Goal: Task Accomplishment & Management: Complete application form

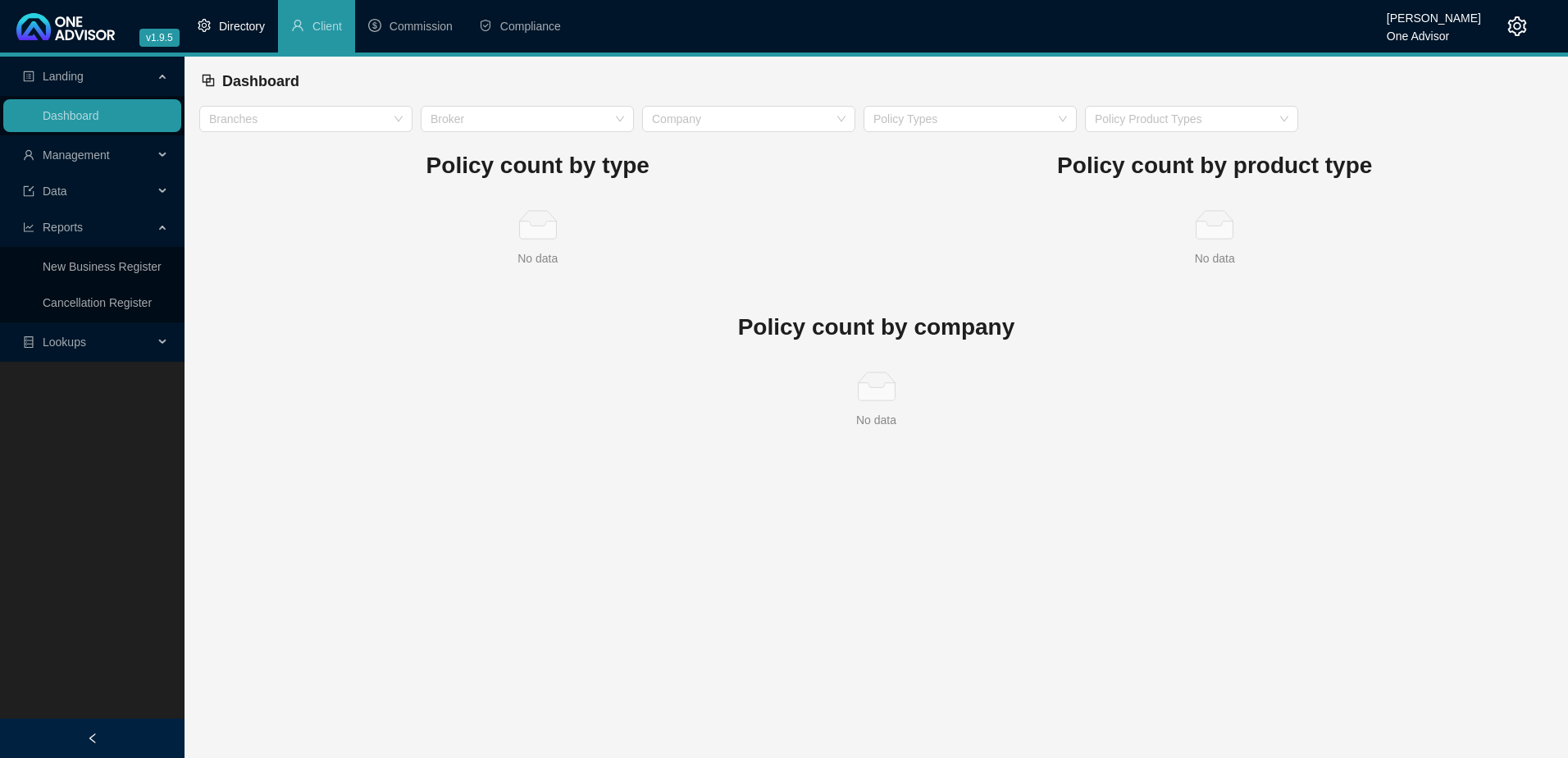
click at [241, 23] on span "Directory" at bounding box center [242, 26] width 46 height 13
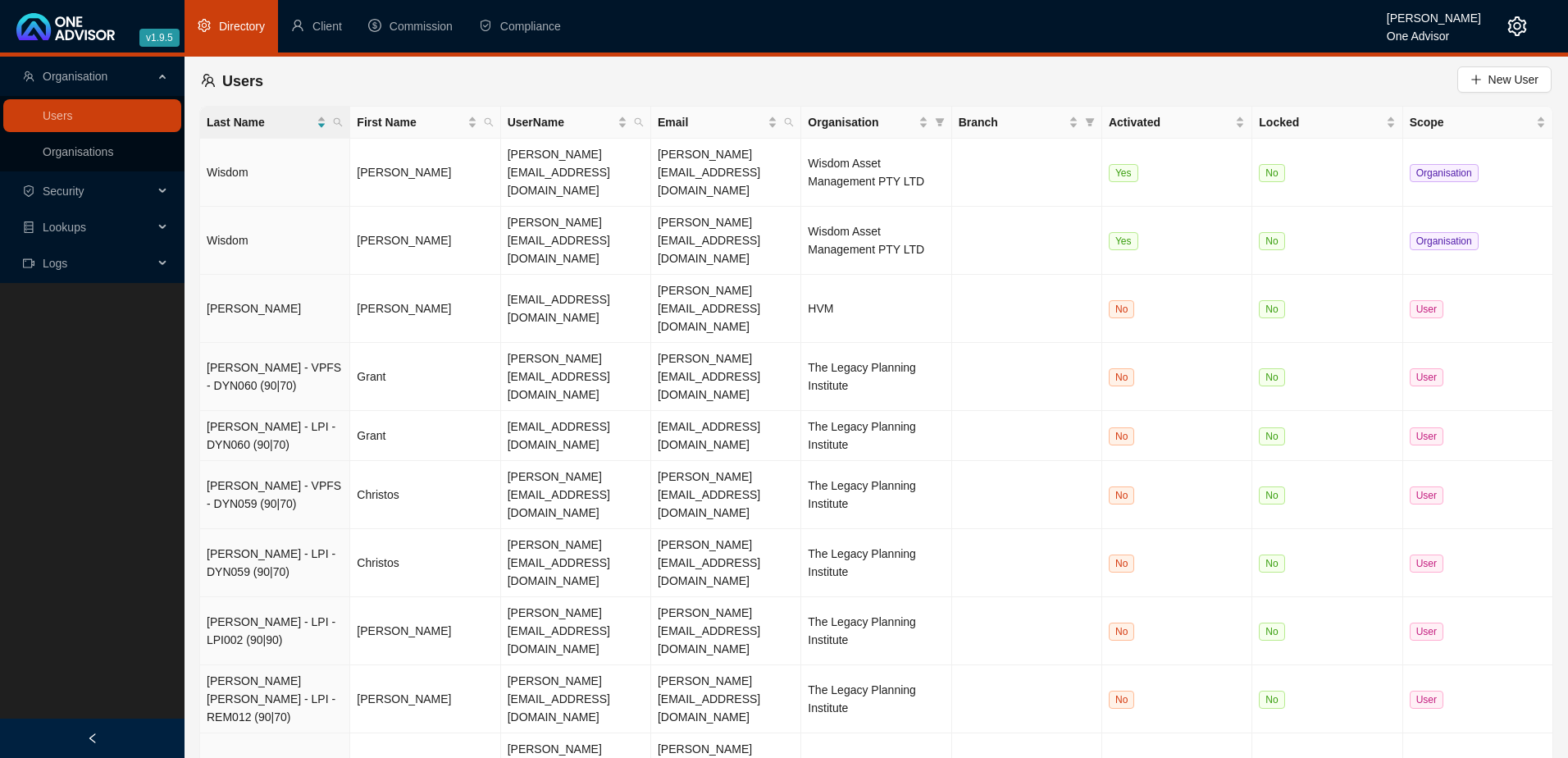
click at [162, 225] on div "Lookups" at bounding box center [93, 226] width 178 height 33
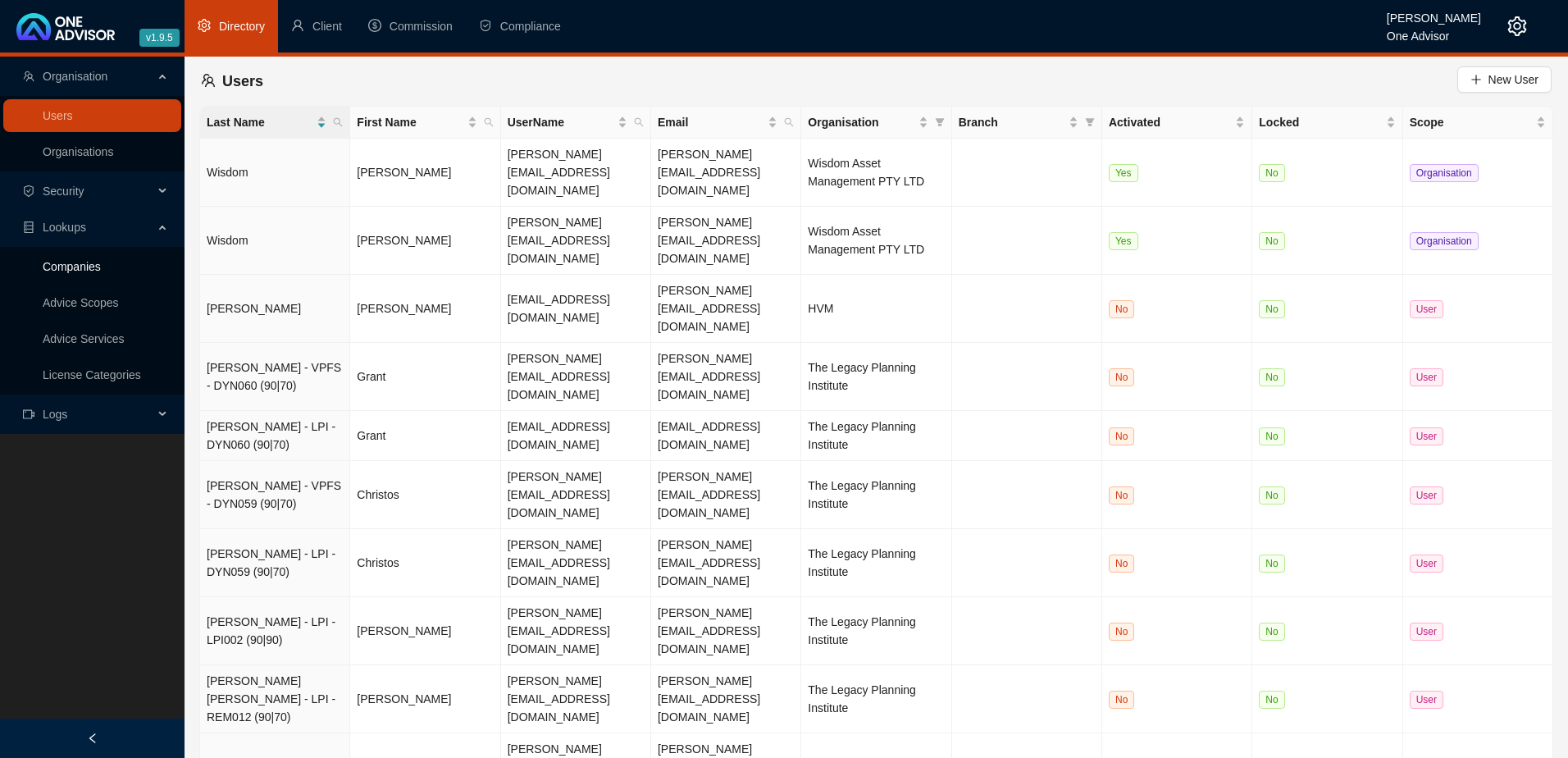
click at [81, 265] on link "Companies" at bounding box center [72, 267] width 58 height 13
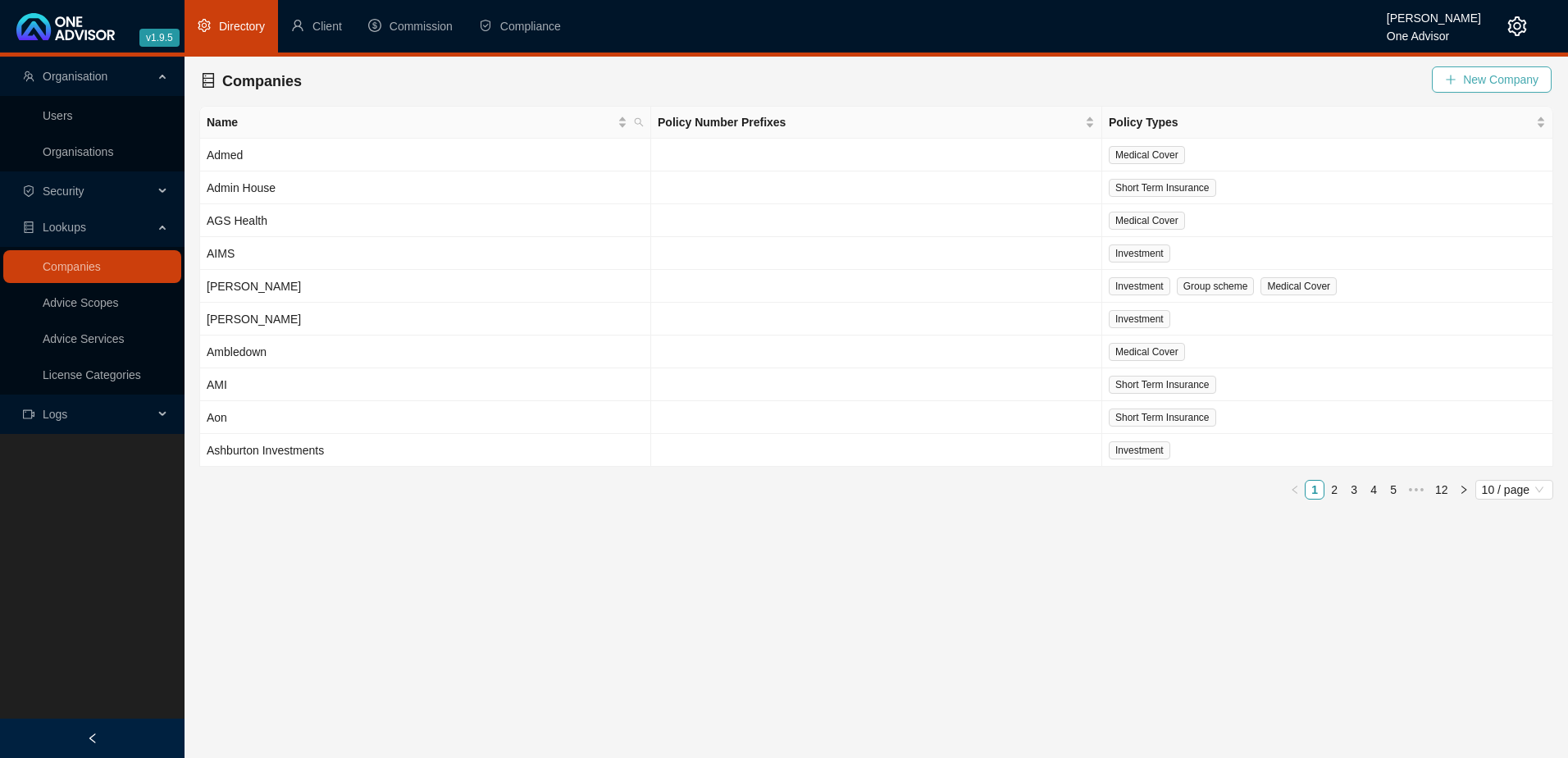
click at [1467, 76] on span "New Company" at bounding box center [1501, 79] width 76 height 18
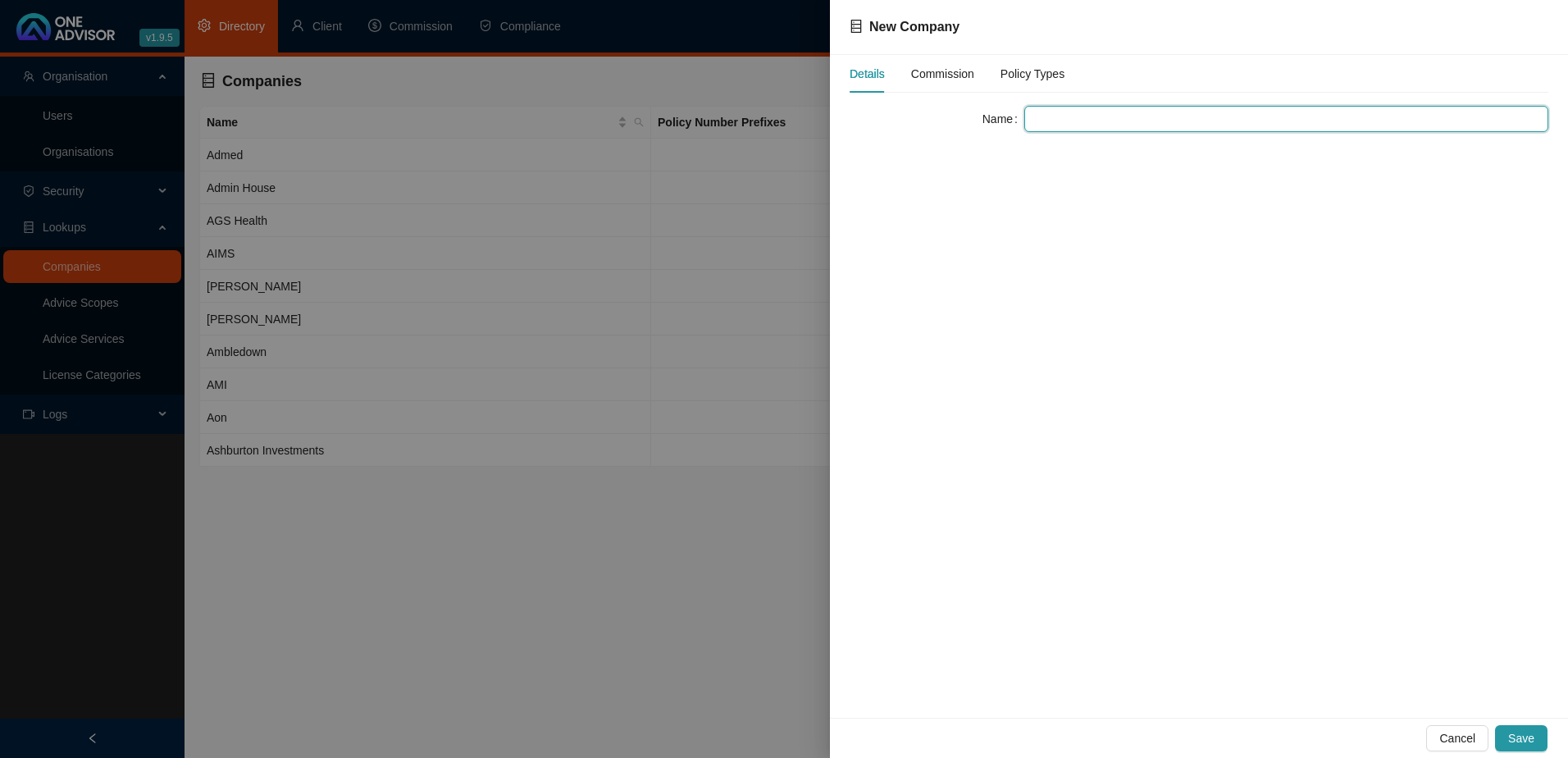
click at [1102, 115] on input "text" at bounding box center [1286, 119] width 524 height 26
type input "Foundation Fund Managers / SwissQuote"
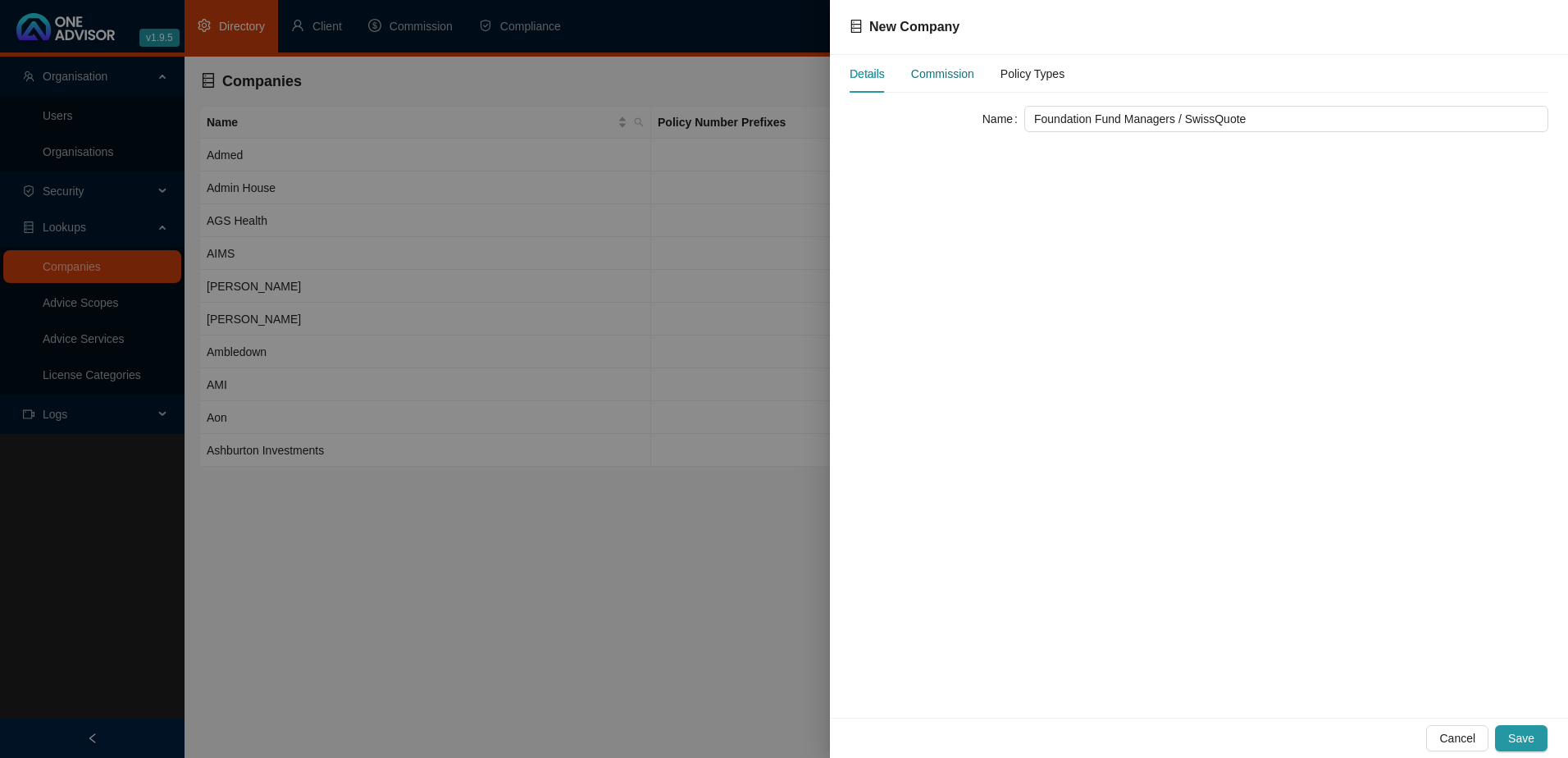
click at [935, 72] on div "Commission" at bounding box center [943, 73] width 63 height 18
click at [1002, 68] on div "Policy Types" at bounding box center [1033, 73] width 64 height 18
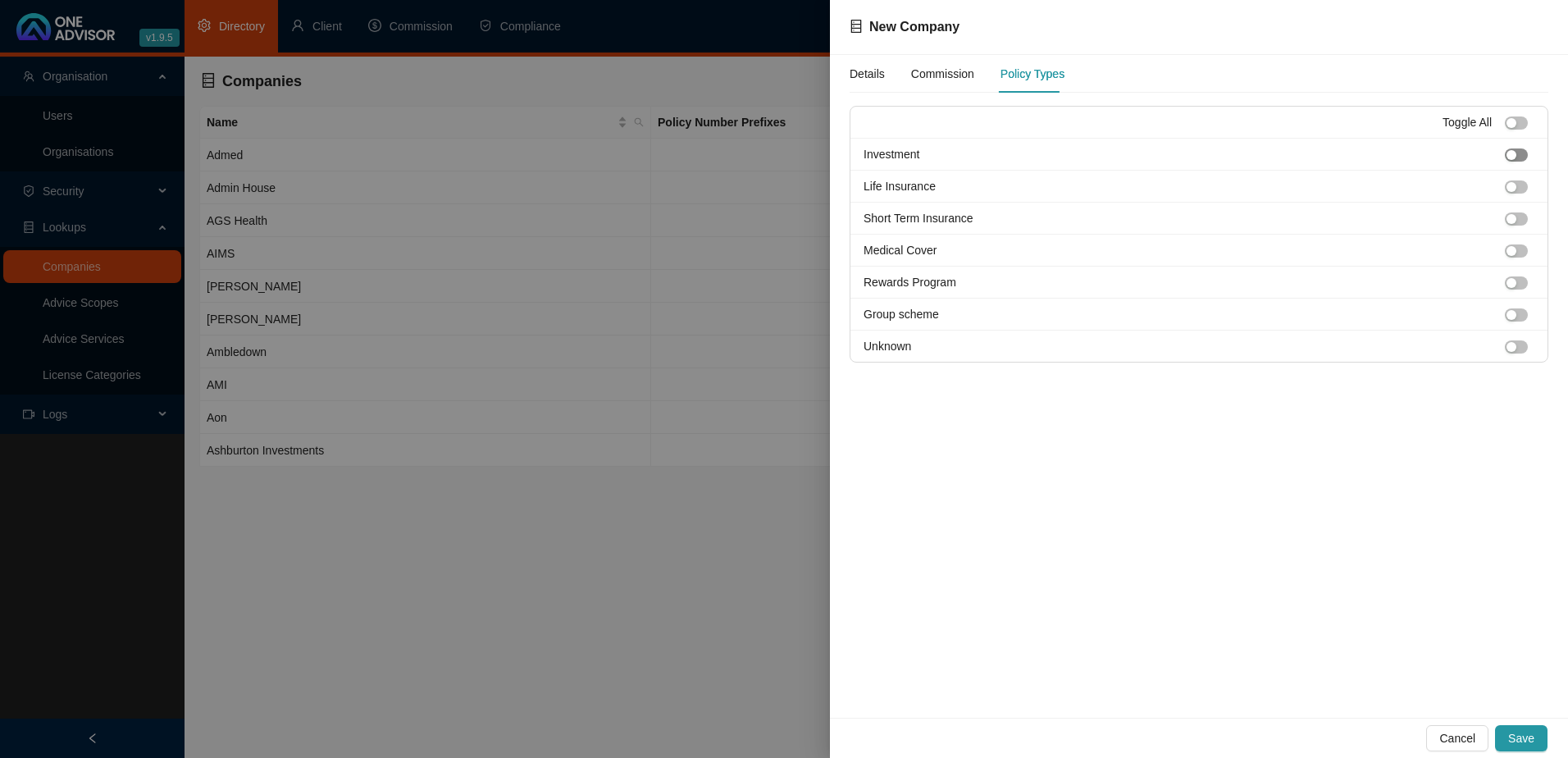
click at [1512, 153] on div "button" at bounding box center [1512, 154] width 10 height 10
click at [1530, 739] on span "Save" at bounding box center [1522, 737] width 26 height 18
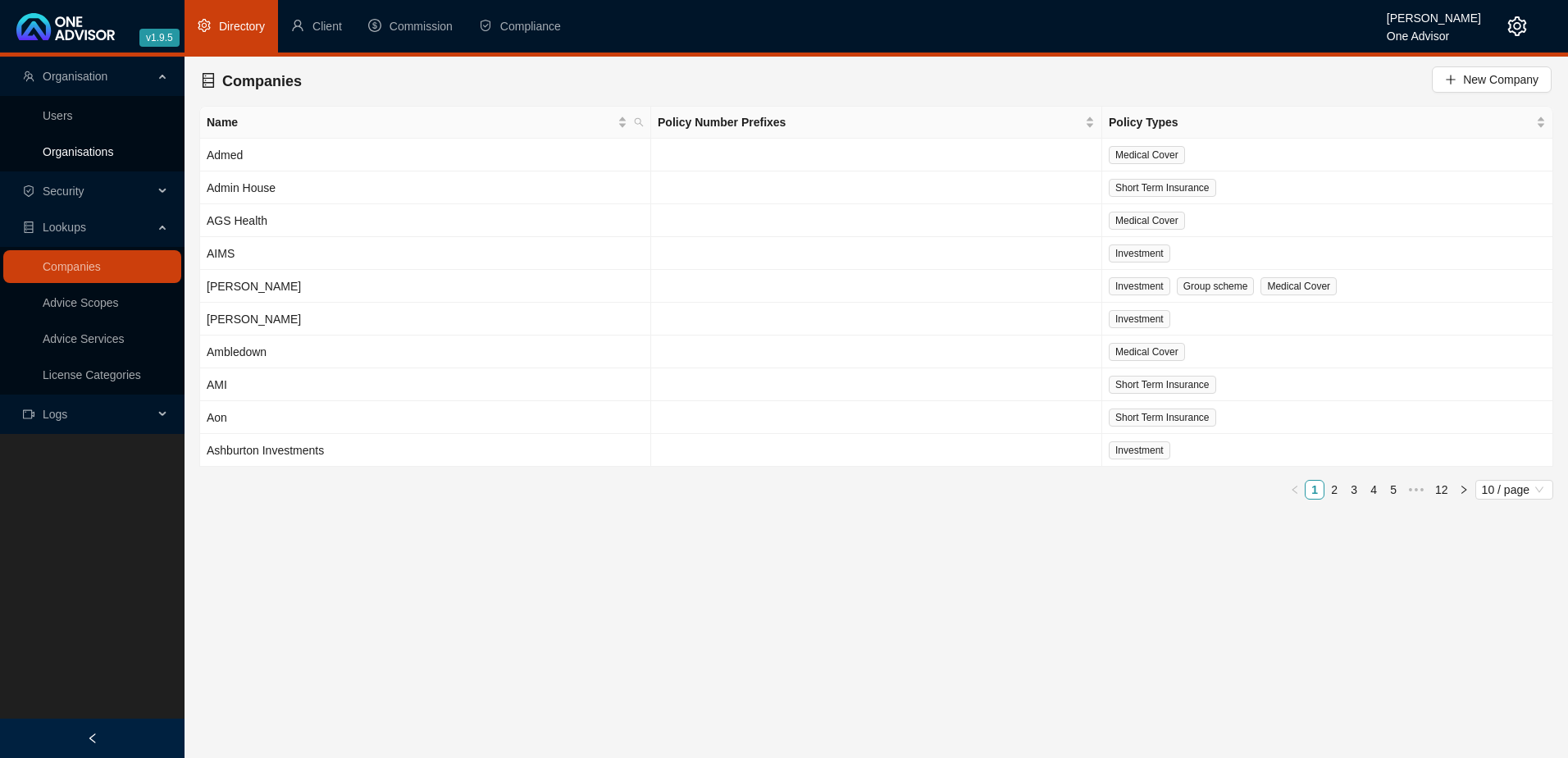
click at [84, 149] on link "Organisations" at bounding box center [78, 152] width 70 height 13
